Goal: Task Accomplishment & Management: Complete application form

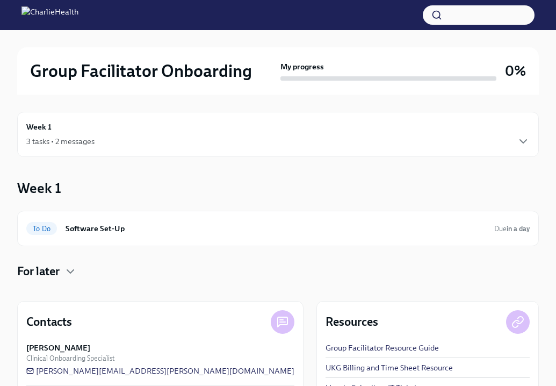
click at [78, 10] on img at bounding box center [49, 14] width 57 height 17
click at [78, 17] on img at bounding box center [49, 14] width 57 height 17
click at [75, 67] on h2 "Group Facilitator Onboarding" at bounding box center [141, 70] width 222 height 21
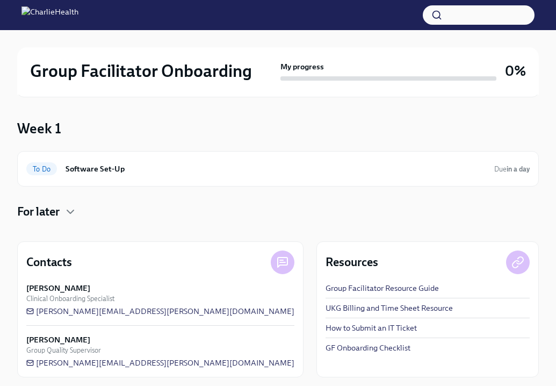
scroll to position [68, 0]
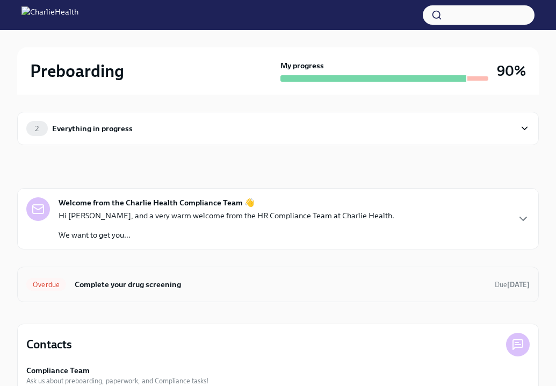
click at [172, 280] on h6 "Complete your drug screening" at bounding box center [280, 284] width 411 height 12
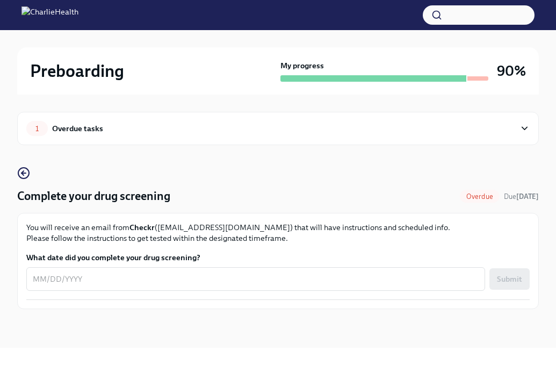
click at [180, 121] on div "1 Overdue tasks" at bounding box center [270, 128] width 489 height 15
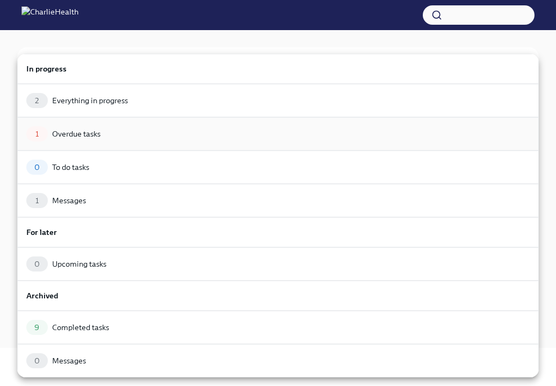
click at [171, 144] on div "1 Overdue tasks" at bounding box center [277, 133] width 521 height 33
